Goal: Information Seeking & Learning: Find specific fact

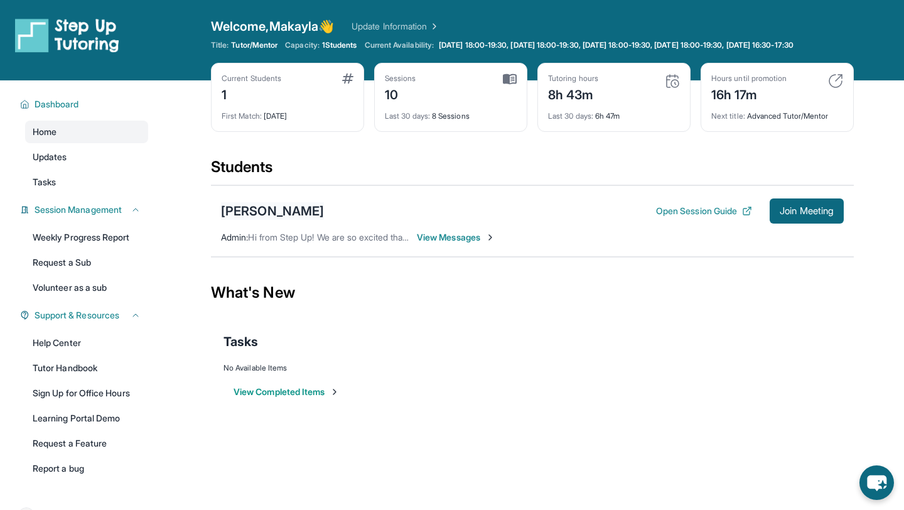
click at [294, 220] on div "[PERSON_NAME]" at bounding box center [272, 211] width 103 height 18
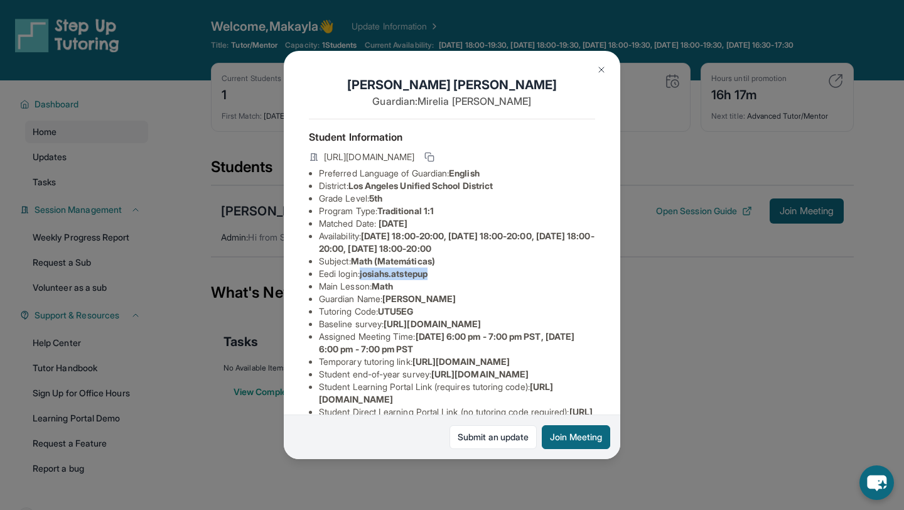
drag, startPoint x: 364, startPoint y: 276, endPoint x: 439, endPoint y: 273, distance: 75.4
click at [439, 273] on li "Eedi login : josiahs.atstepup" at bounding box center [457, 273] width 276 height 13
copy span "josiahs.atstepup"
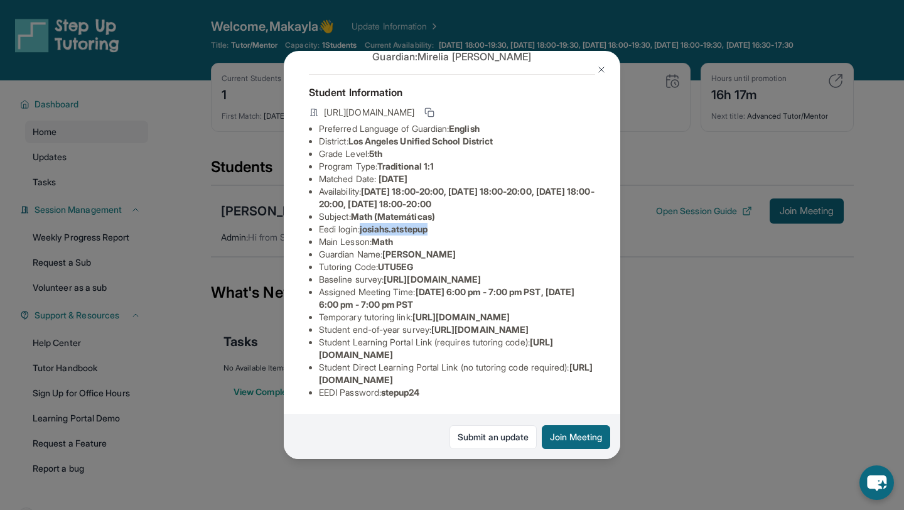
scroll to position [158, 0]
click at [396, 408] on div "Student Information https://student-portal.stepuptutoring.org/student/UTU5EG Pr…" at bounding box center [452, 241] width 286 height 335
drag, startPoint x: 387, startPoint y: 390, endPoint x: 426, endPoint y: 391, distance: 38.9
click at [420, 391] on span "stepup24" at bounding box center [400, 392] width 39 height 11
copy span "stepup24"
